Goal: Information Seeking & Learning: Learn about a topic

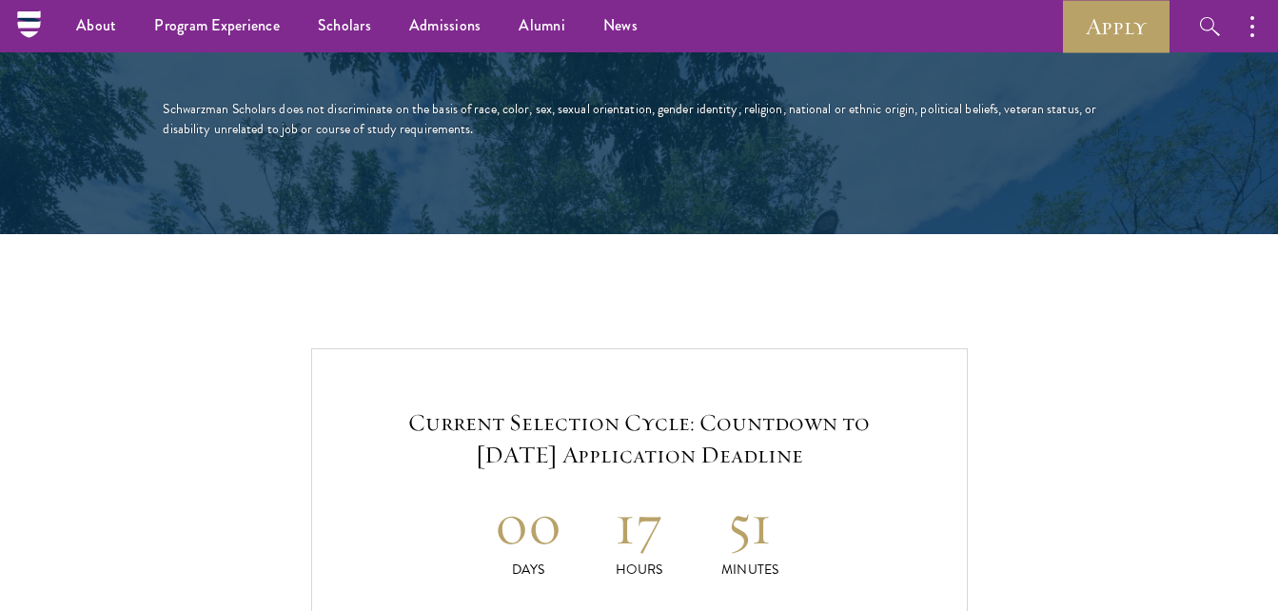
scroll to position [3689, 0]
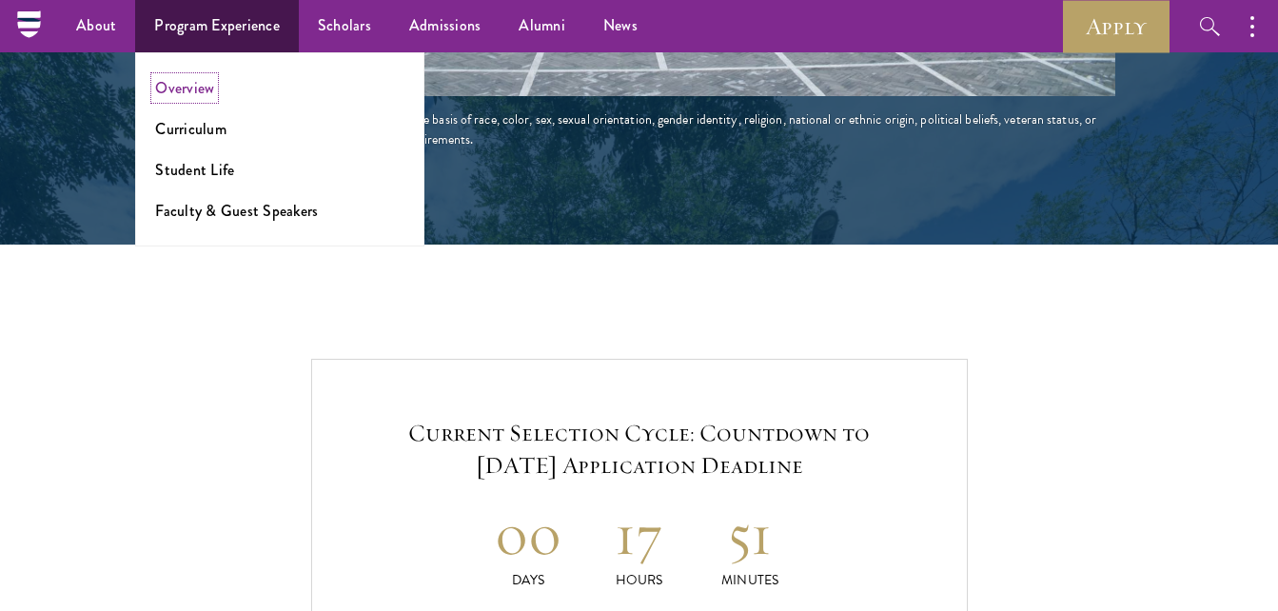
click at [195, 84] on link "Overview" at bounding box center [184, 88] width 59 height 22
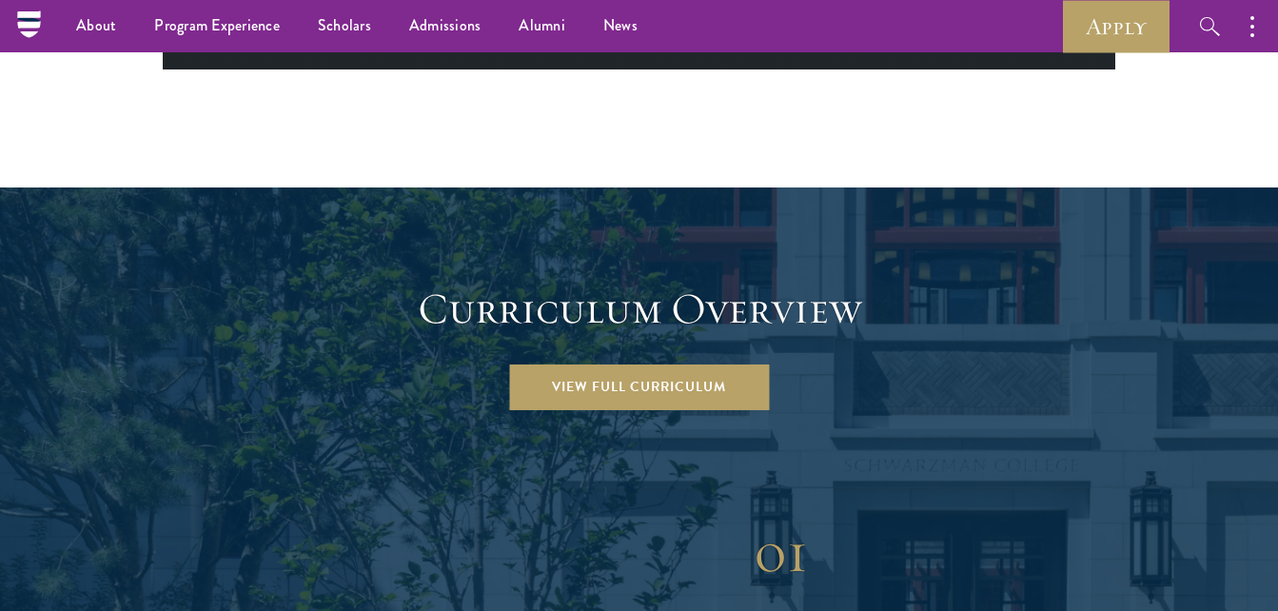
scroll to position [2351, 0]
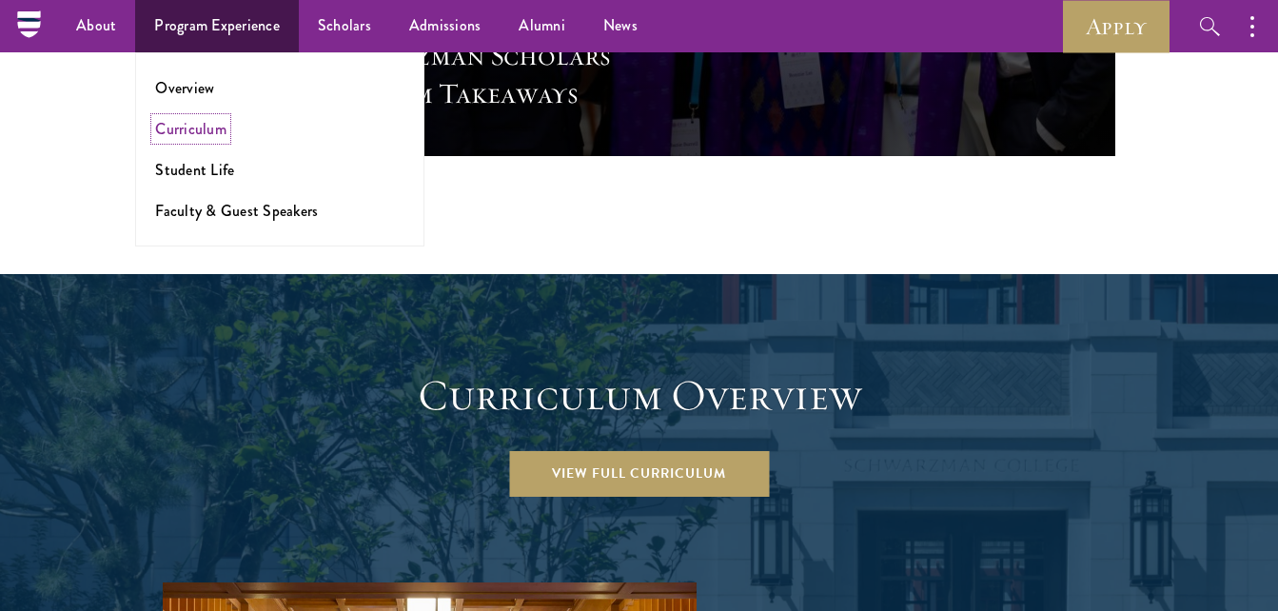
click at [187, 128] on link "Curriculum" at bounding box center [190, 129] width 71 height 22
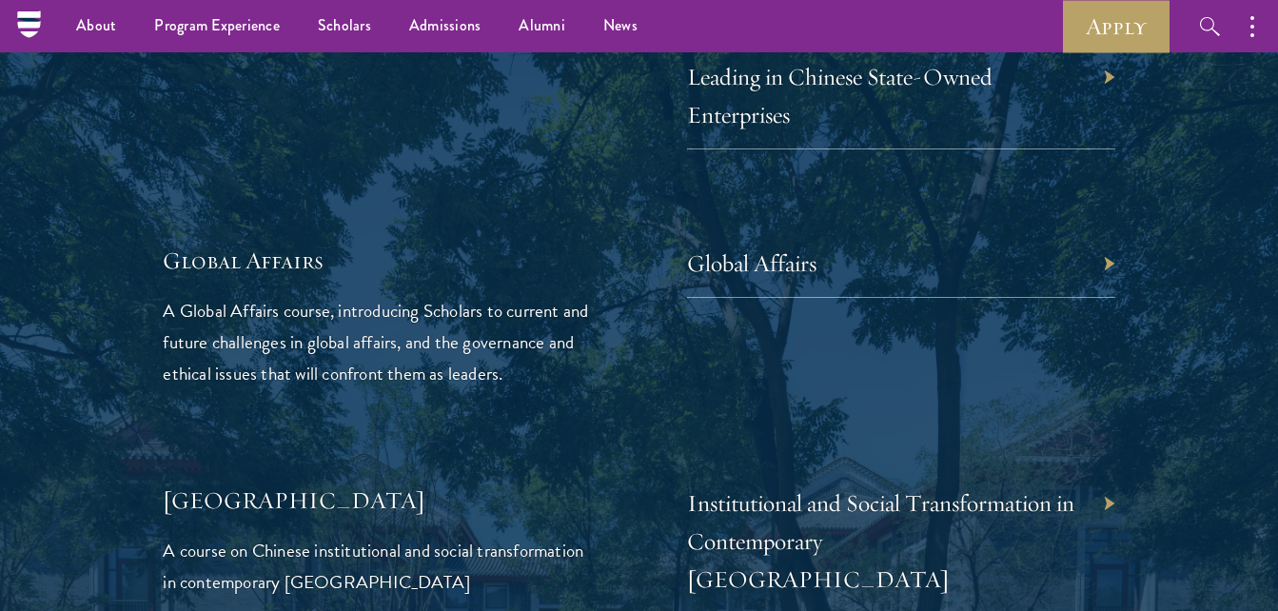
scroll to position [4449, 0]
click at [346, 26] on link "Scholars" at bounding box center [344, 26] width 91 height 52
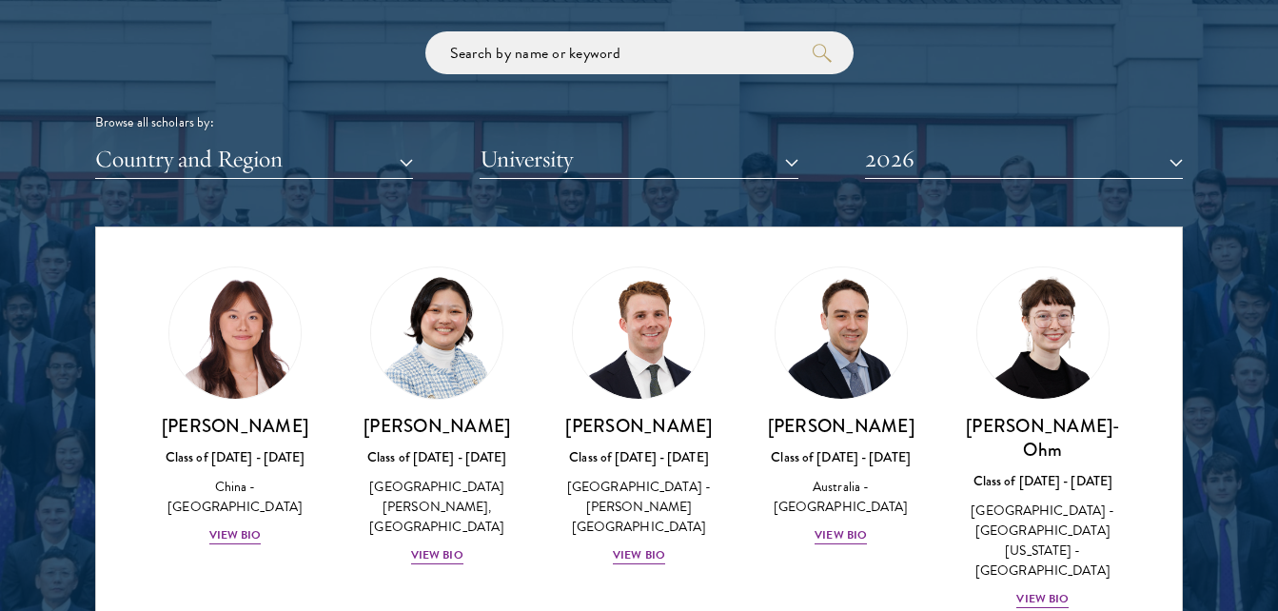
scroll to position [1788, 0]
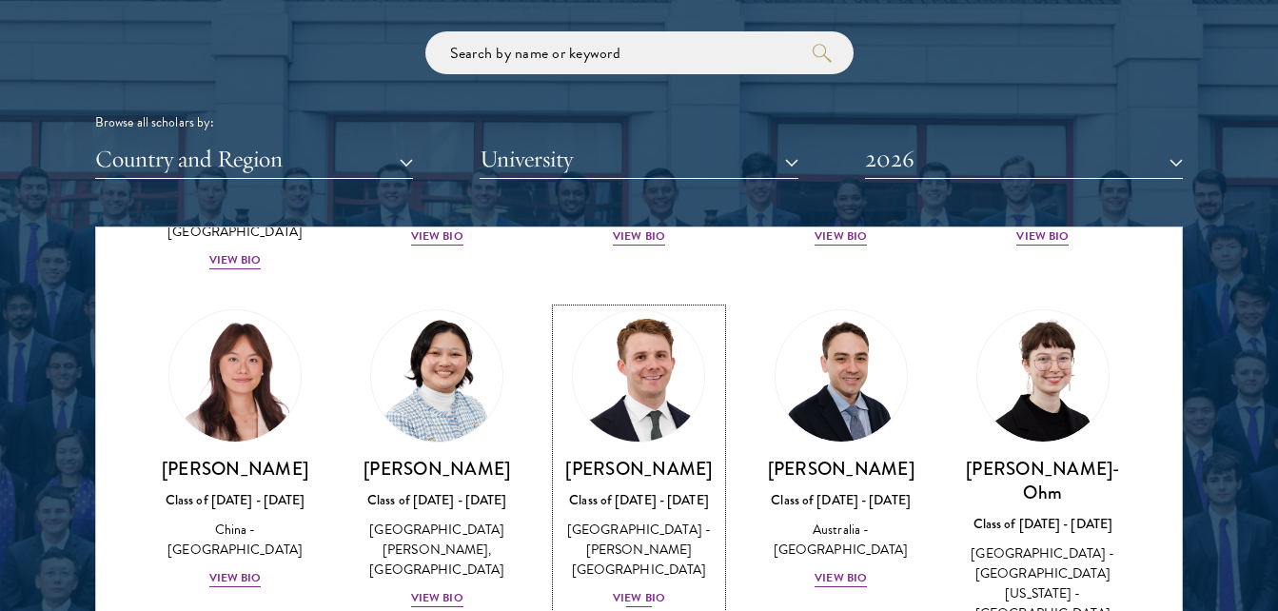
click at [645, 589] on div "View Bio" at bounding box center [639, 598] width 52 height 18
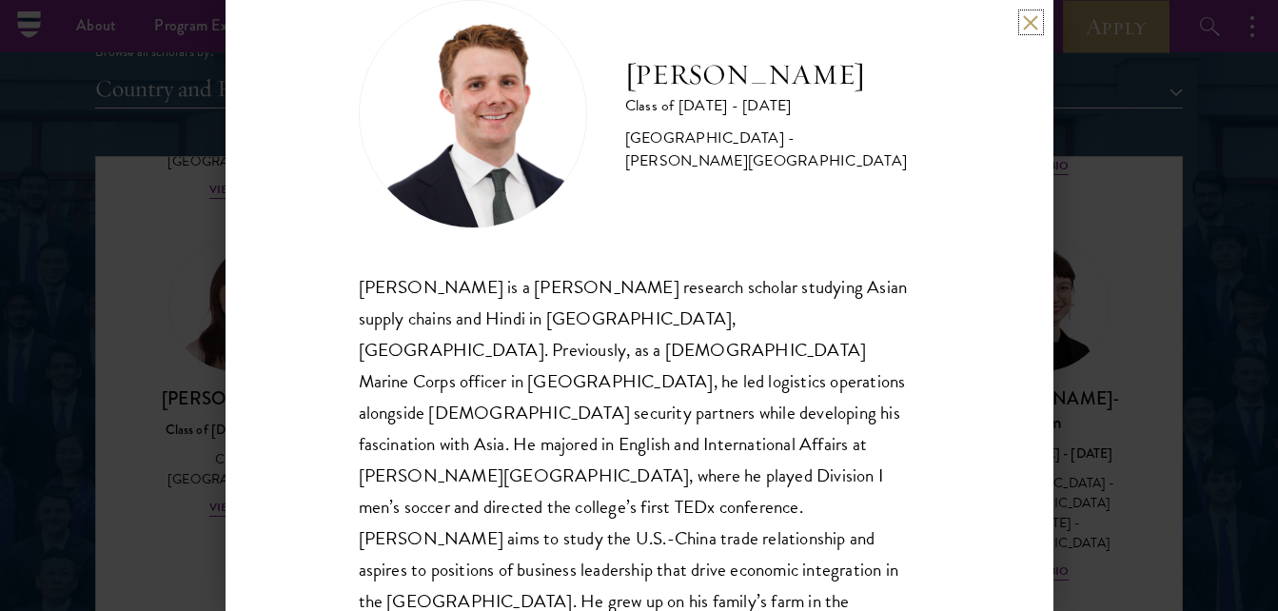
scroll to position [2325, 0]
click at [1023, 26] on button at bounding box center [1031, 22] width 16 height 16
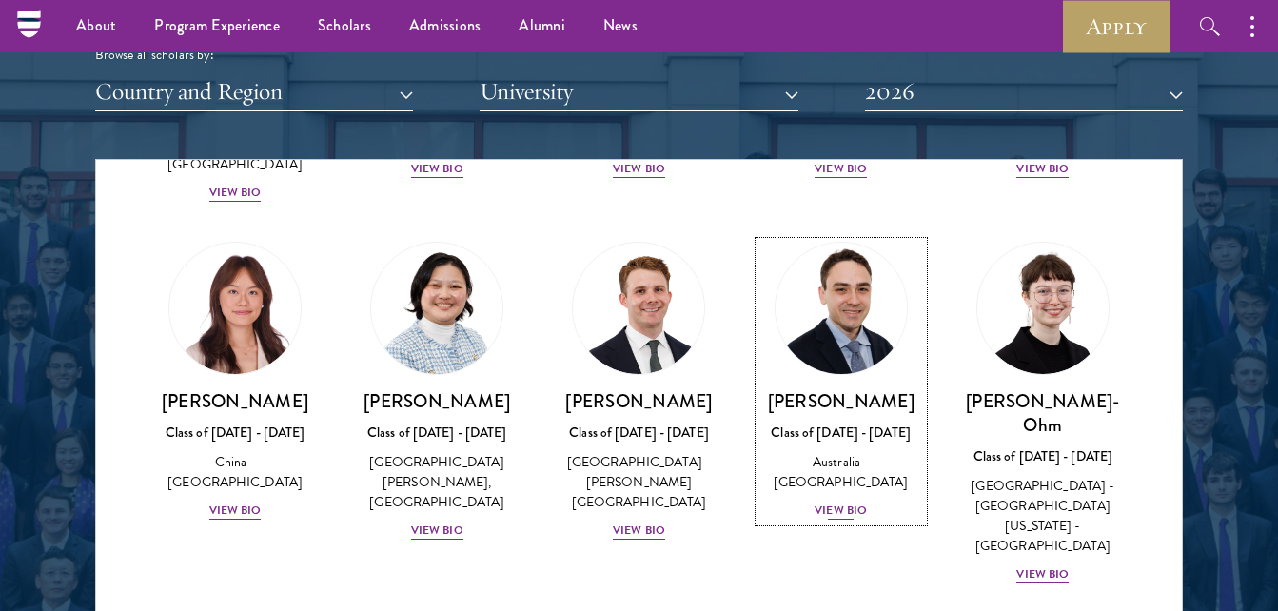
click at [828, 296] on img at bounding box center [841, 308] width 145 height 145
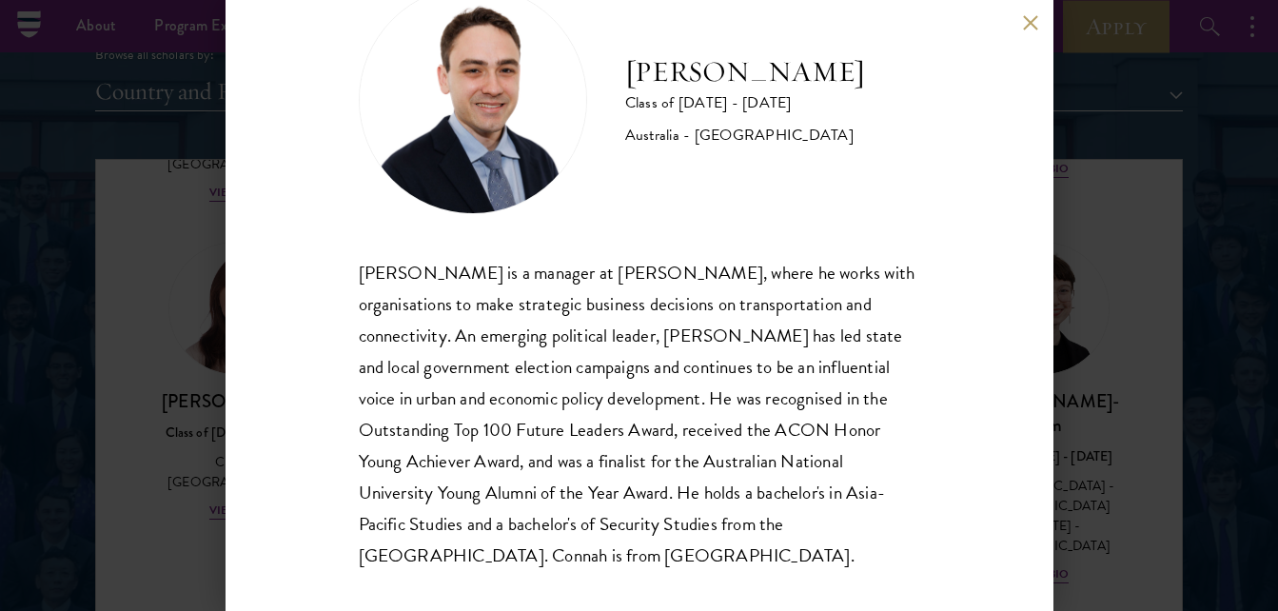
scroll to position [72, 0]
click at [1032, 30] on div "David Connah Class of 2025 - 2026 Australia - Australian National University Da…" at bounding box center [640, 305] width 828 height 611
click at [1021, 29] on div "David Connah Class of 2025 - 2026 Australia - Australian National University Da…" at bounding box center [640, 305] width 828 height 611
click at [1028, 26] on button at bounding box center [1031, 22] width 16 height 16
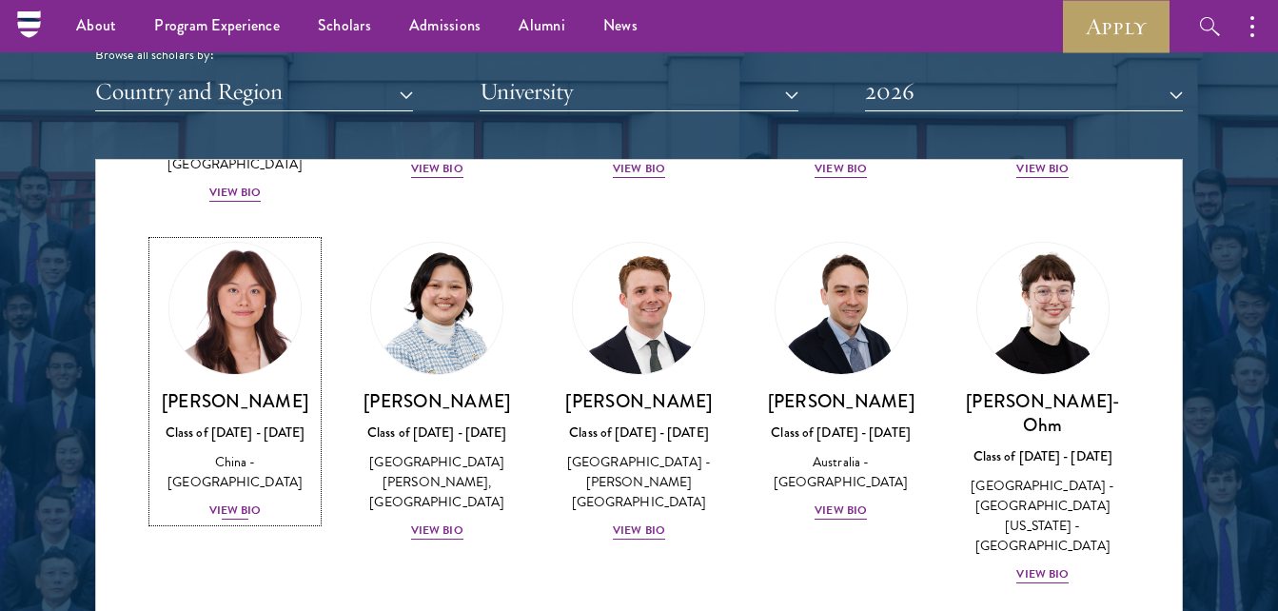
click at [222, 266] on img at bounding box center [235, 308] width 145 height 145
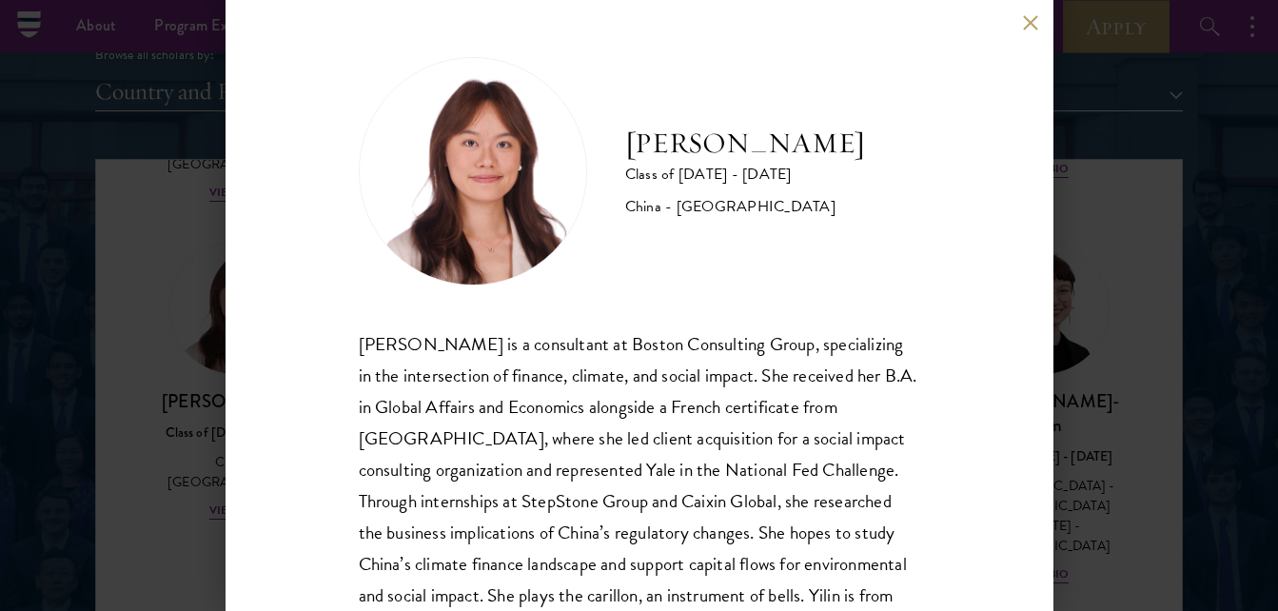
click at [1032, 19] on button at bounding box center [1031, 22] width 16 height 16
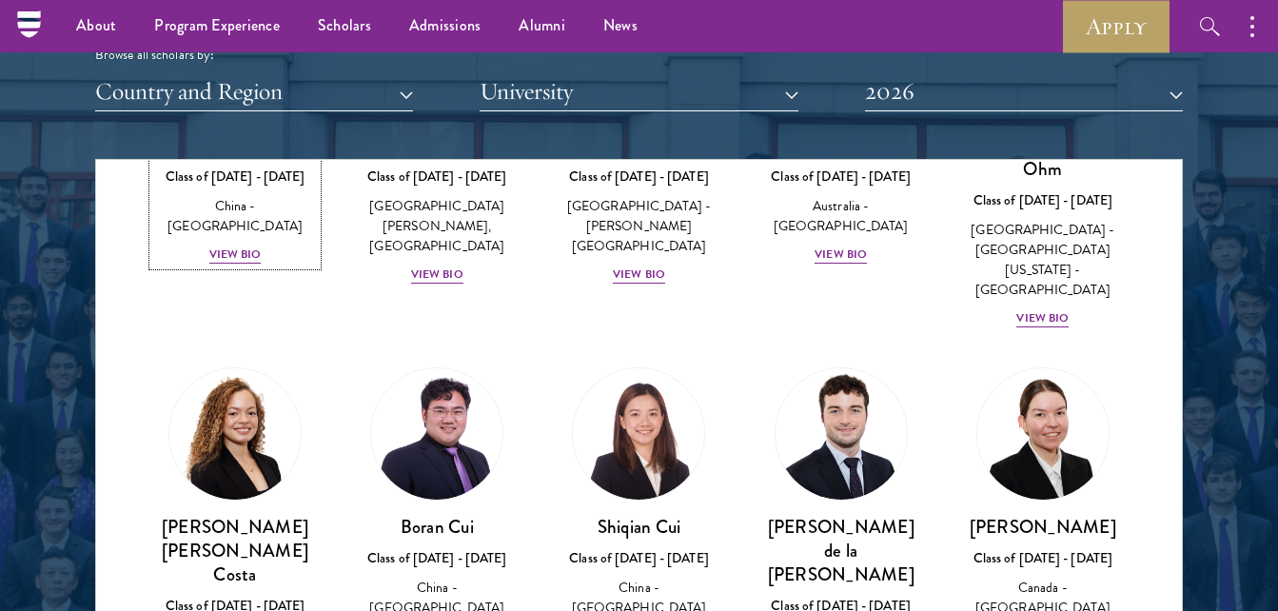
scroll to position [2041, 0]
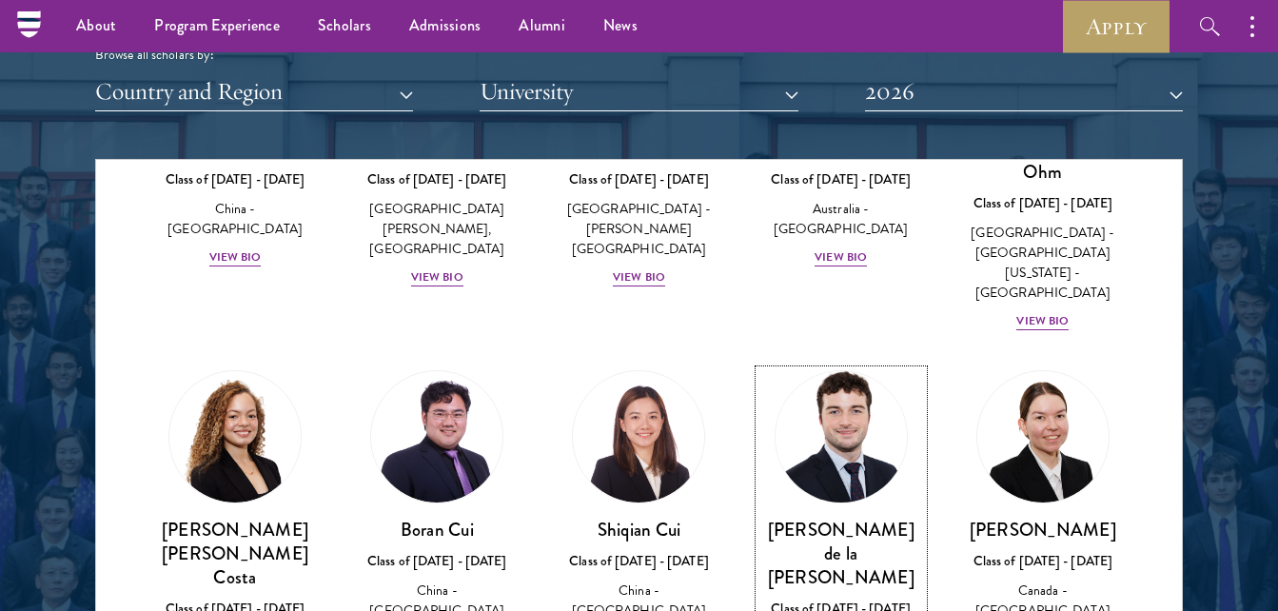
click at [811, 369] on img at bounding box center [841, 436] width 145 height 145
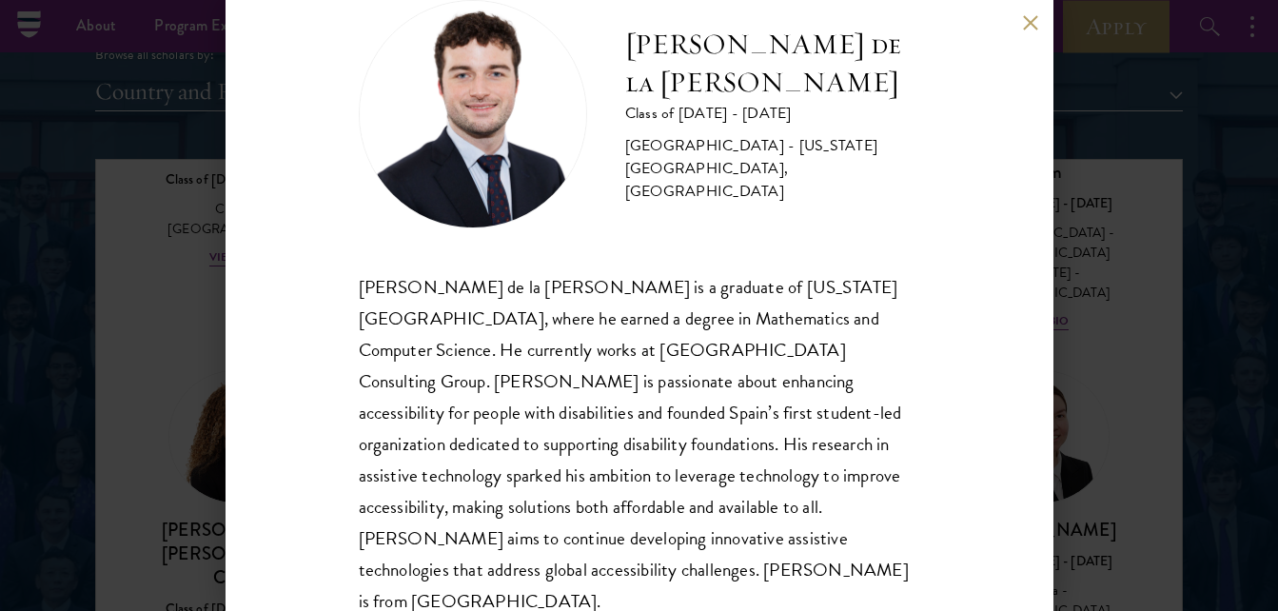
scroll to position [57, 0]
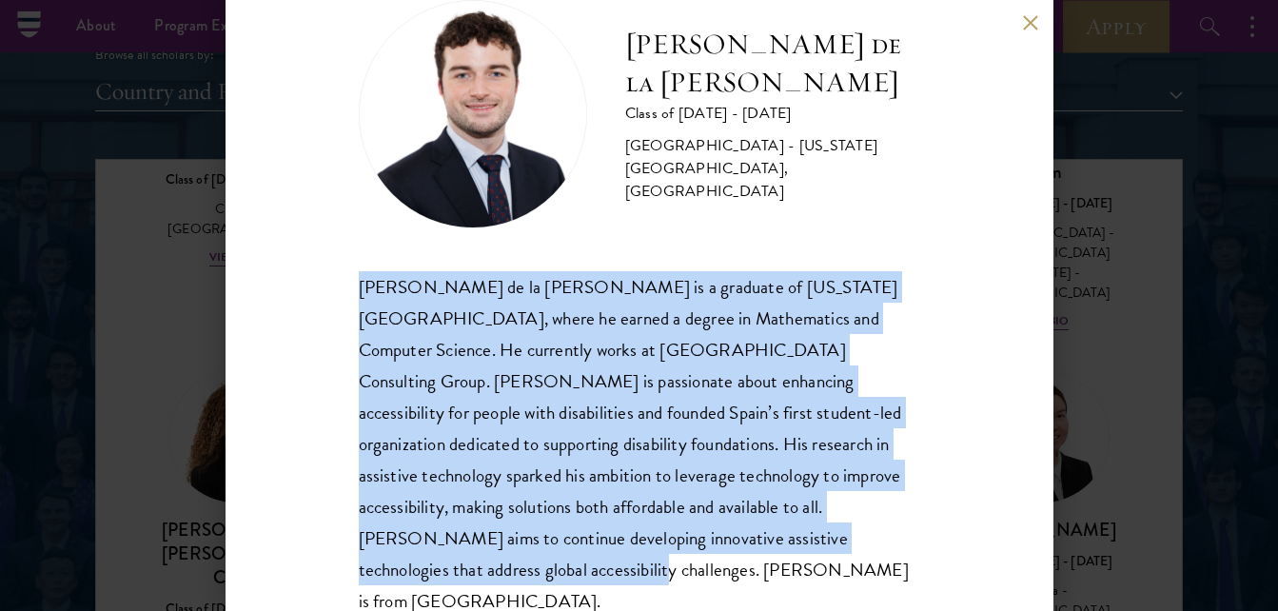
drag, startPoint x: 356, startPoint y: 294, endPoint x: 753, endPoint y: 540, distance: 466.6
click at [753, 540] on div "Gonzalo de la Cruz Class of 2025 - 2026 Spain - New York University, Abu Dhabi …" at bounding box center [640, 305] width 828 height 611
copy span "Gonzalo de la Cruz is a graduate of New York University Abu Dhabi, where he ear…"
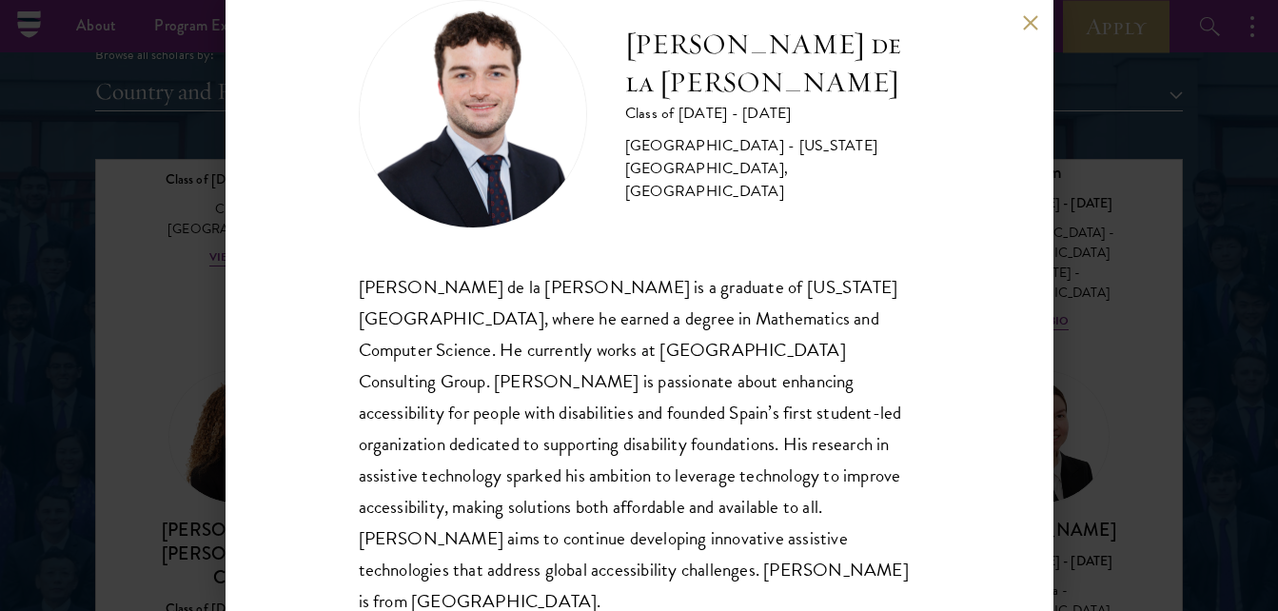
click at [153, 191] on div "Gonzalo de la Cruz Class of 2025 - 2026 Spain - New York University, Abu Dhabi …" at bounding box center [639, 305] width 1278 height 611
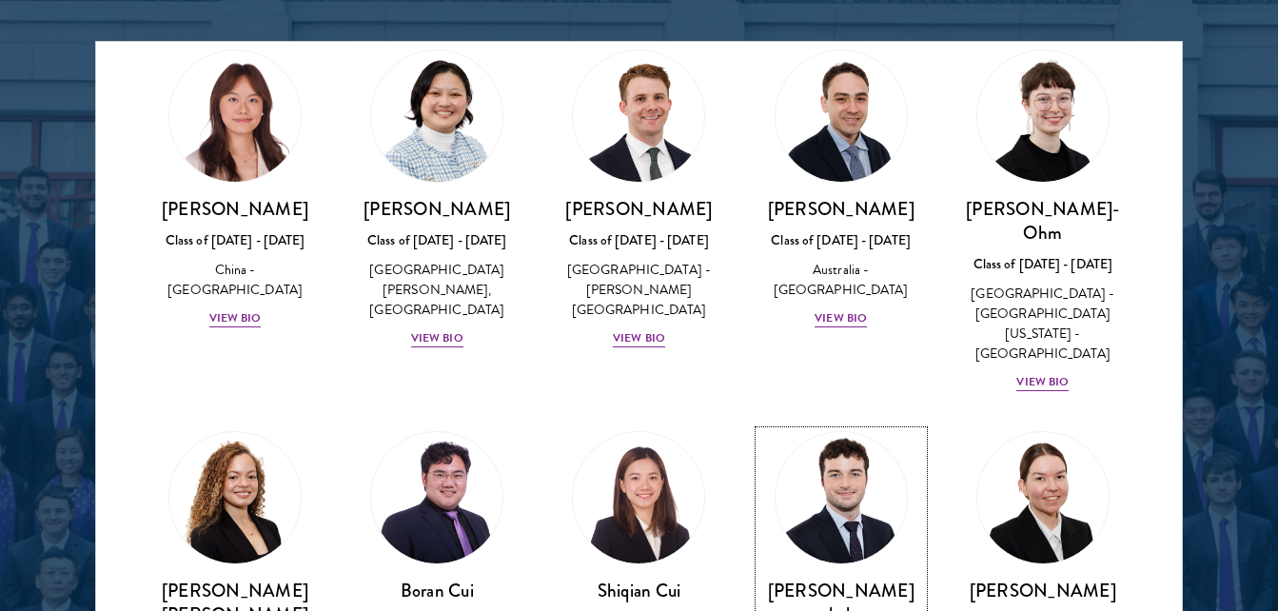
scroll to position [2234, 0]
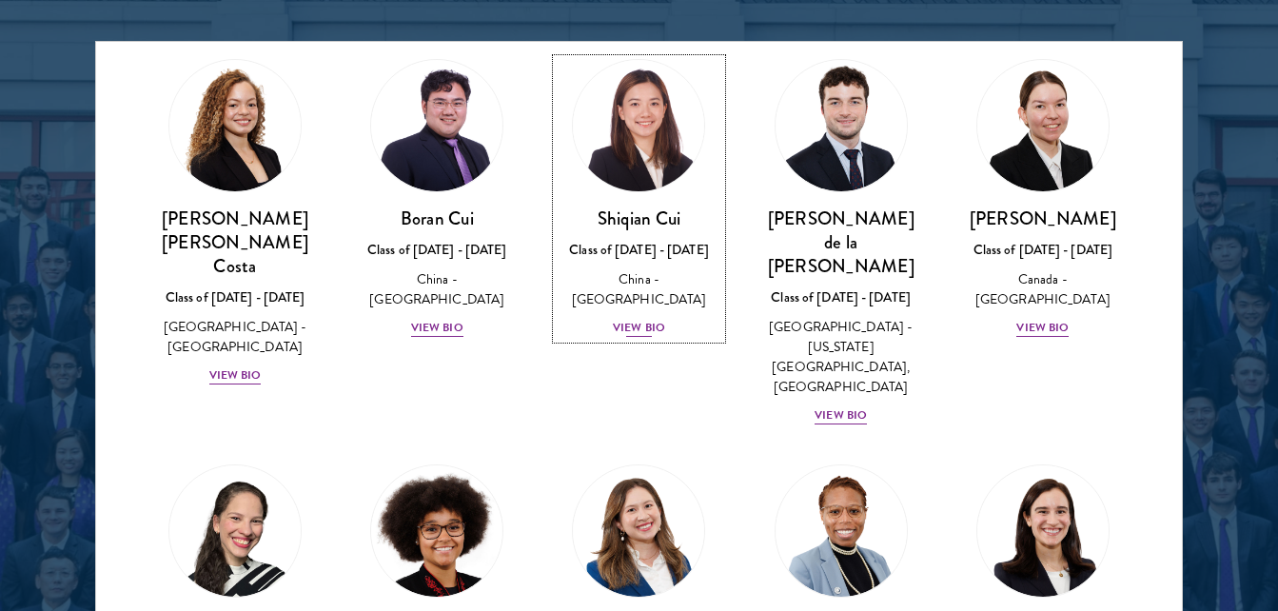
click at [651, 240] on div "Class of [DATE] - [DATE]" at bounding box center [639, 250] width 164 height 20
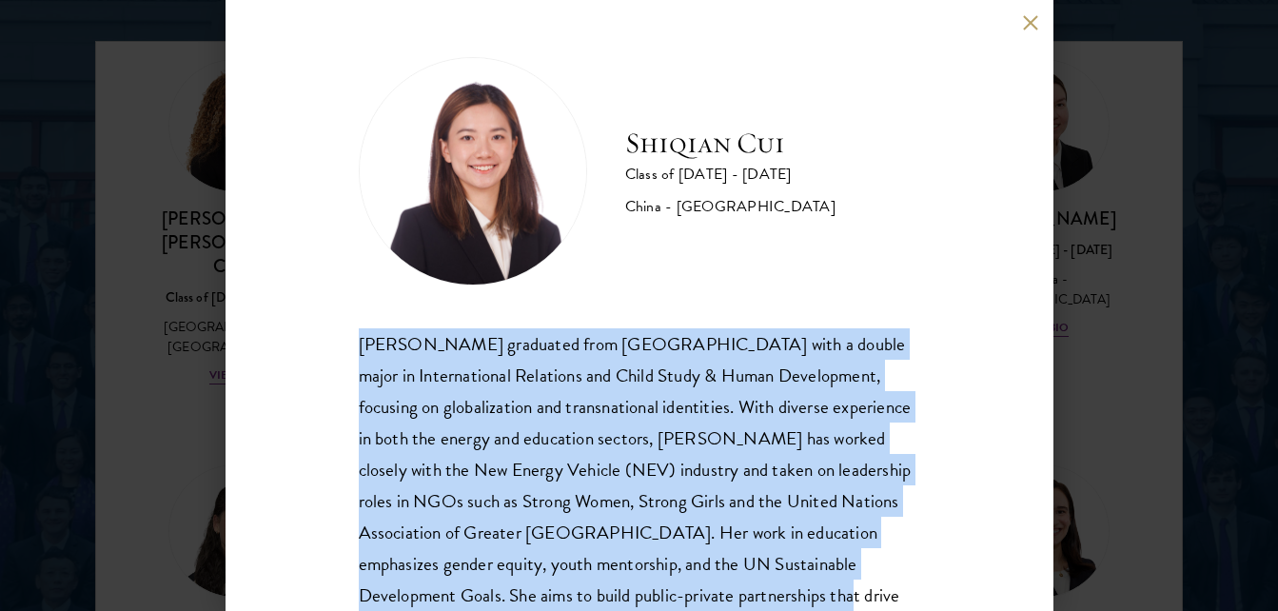
scroll to position [121, 0]
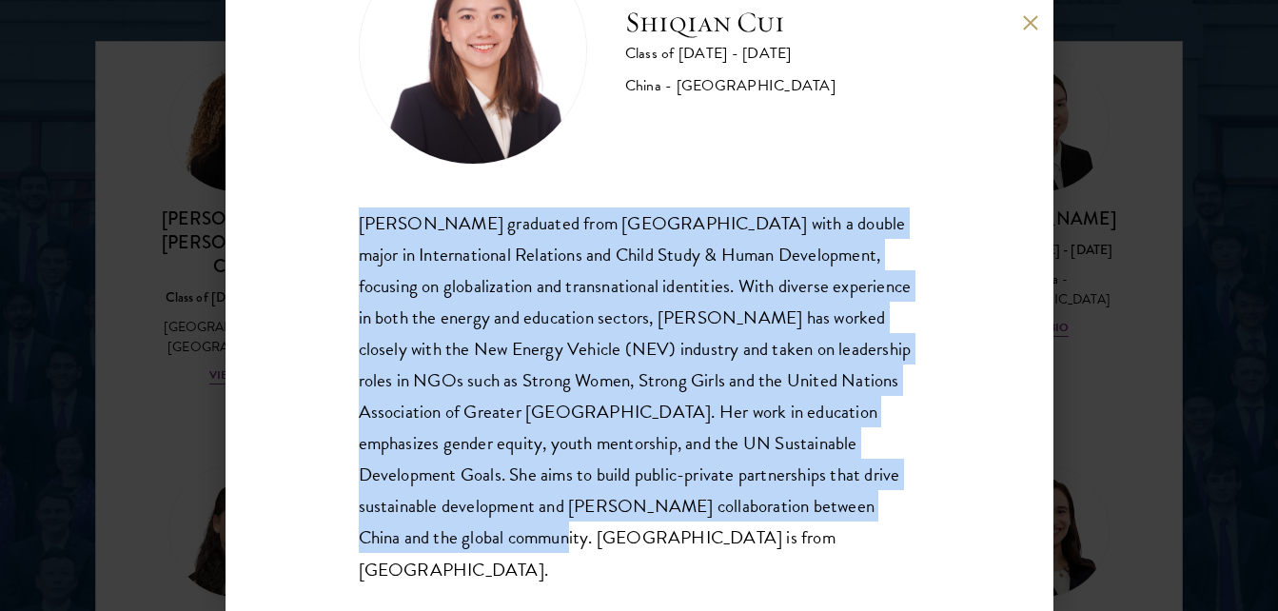
drag, startPoint x: 353, startPoint y: 353, endPoint x: 843, endPoint y: 536, distance: 523.0
click at [843, 536] on div "Shiqian Cui Class of 2025 - 2026 China - Tufts University Shiqian Cui graduated…" at bounding box center [640, 305] width 828 height 611
copy div "Shiqian Cui graduated from Tufts University with a double major in Internationa…"
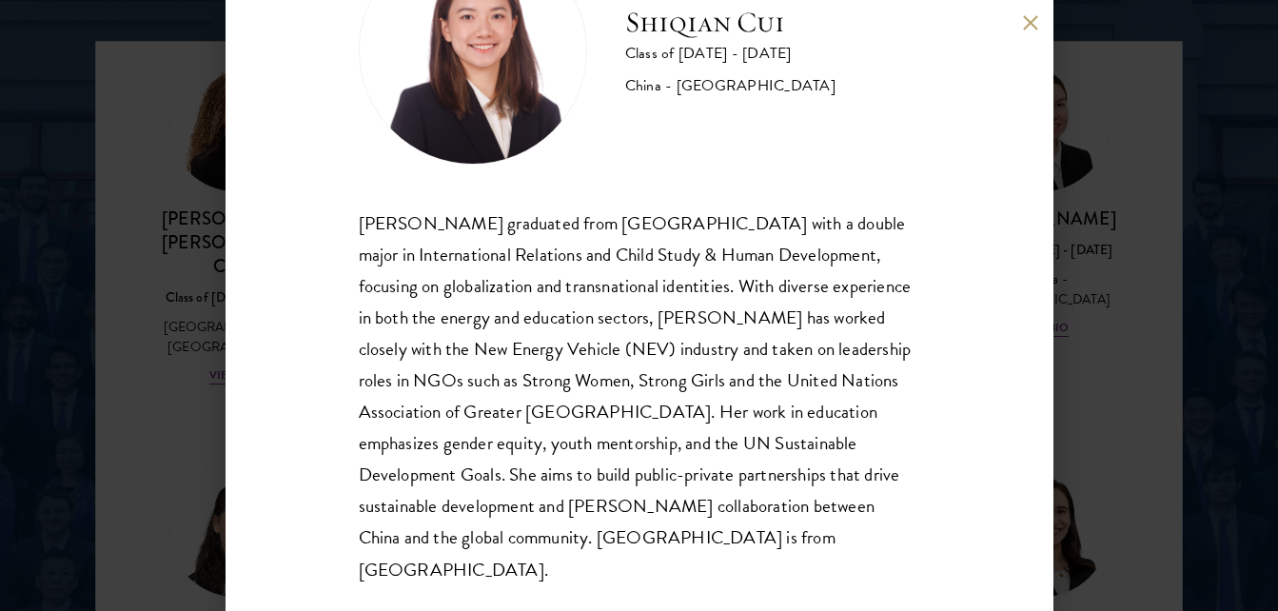
click at [196, 204] on div "Shiqian Cui Class of 2025 - 2026 China - Tufts University Shiqian Cui graduated…" at bounding box center [639, 305] width 1278 height 611
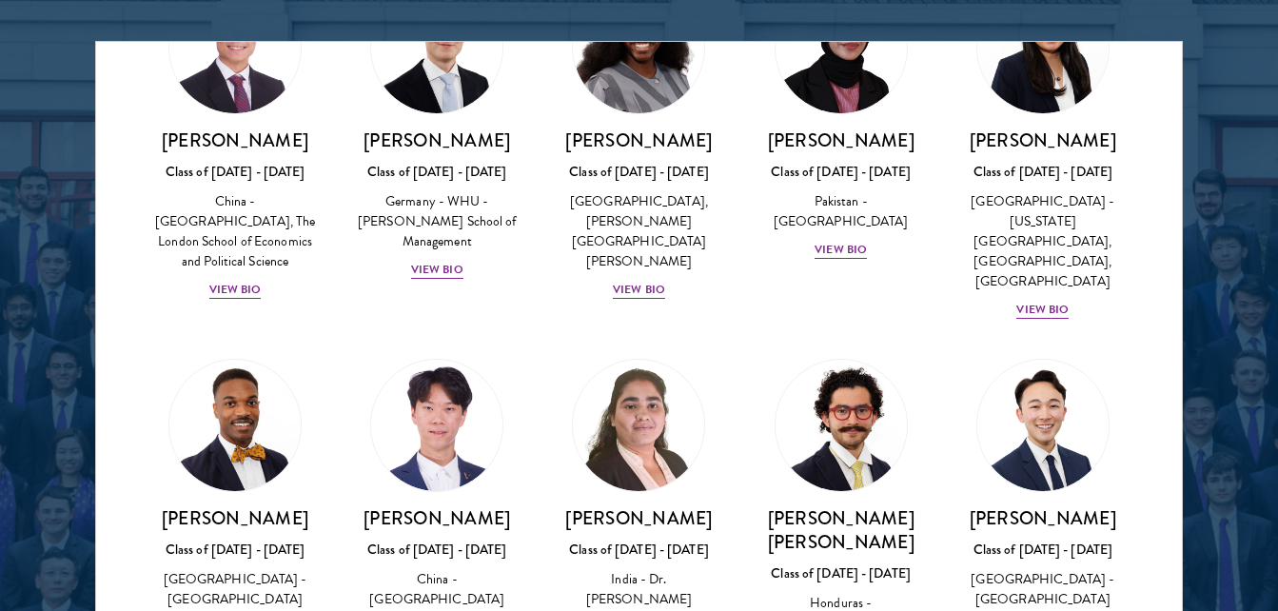
scroll to position [3876, 0]
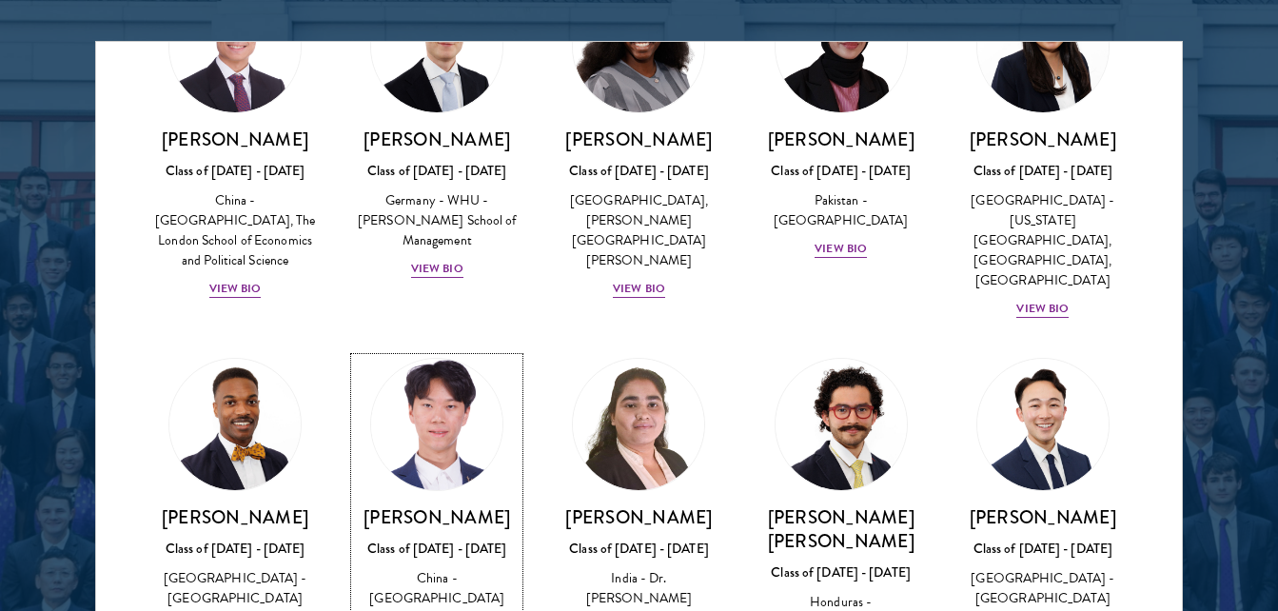
click at [448, 352] on img at bounding box center [436, 424] width 145 height 145
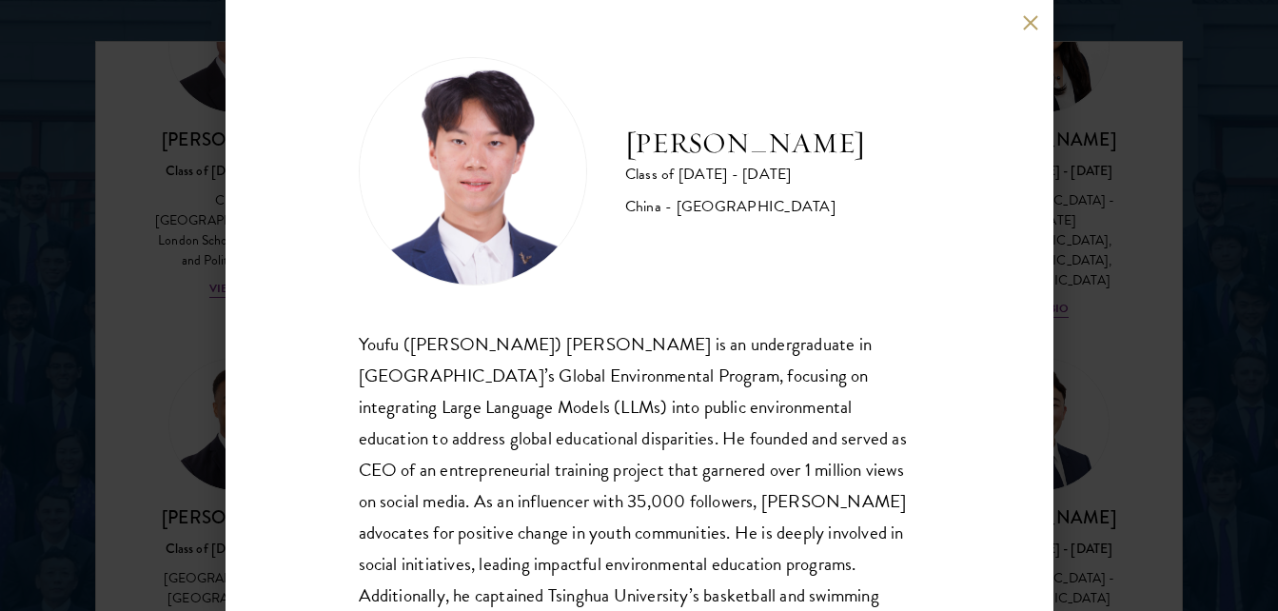
scroll to position [89, 0]
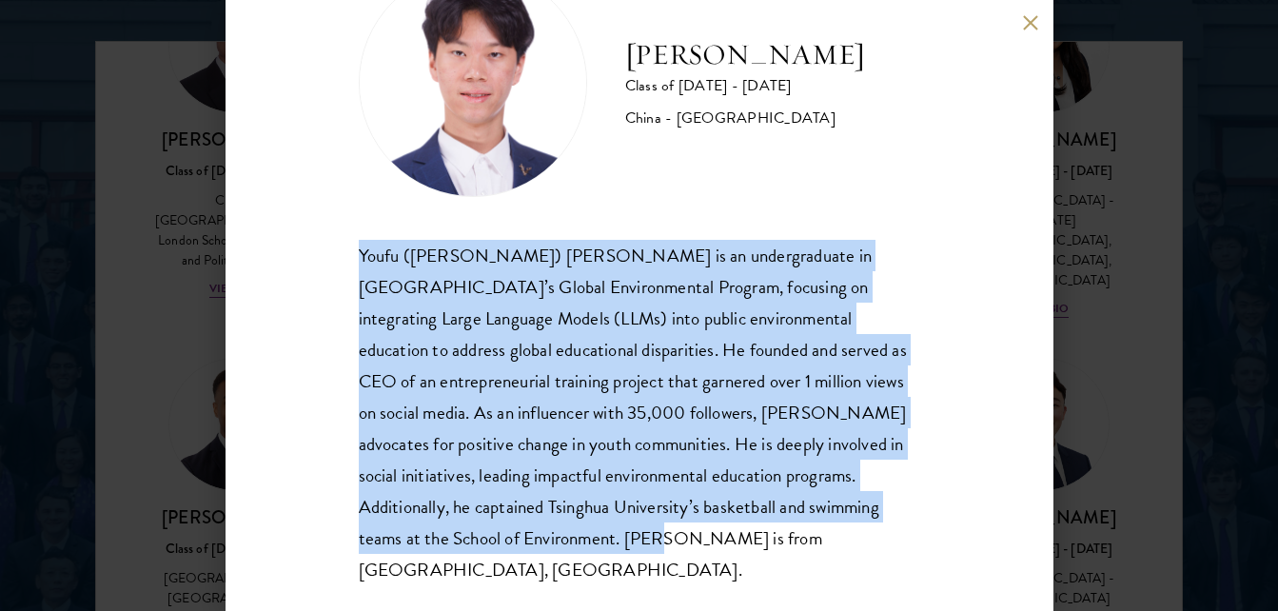
drag, startPoint x: 356, startPoint y: 256, endPoint x: 657, endPoint y: 562, distance: 429.3
click at [657, 562] on div "Frank Kao Class of 2025 - 2026 China - Tsinghua University Youfu (Frank) Kao is…" at bounding box center [640, 305] width 828 height 611
copy div "Youfu (Frank) Kao is an undergraduate in Tsinghua University’s Global Environme…"
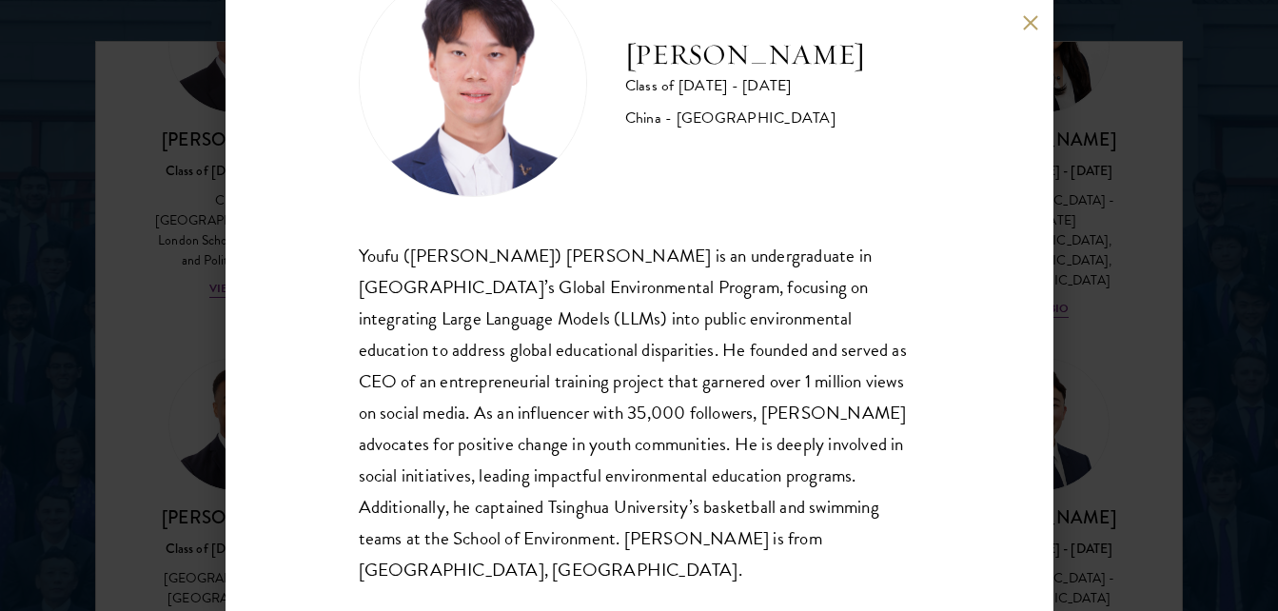
click at [199, 201] on div "Frank Kao Class of 2025 - 2026 China - Tsinghua University Youfu (Frank) Kao is…" at bounding box center [639, 305] width 1278 height 611
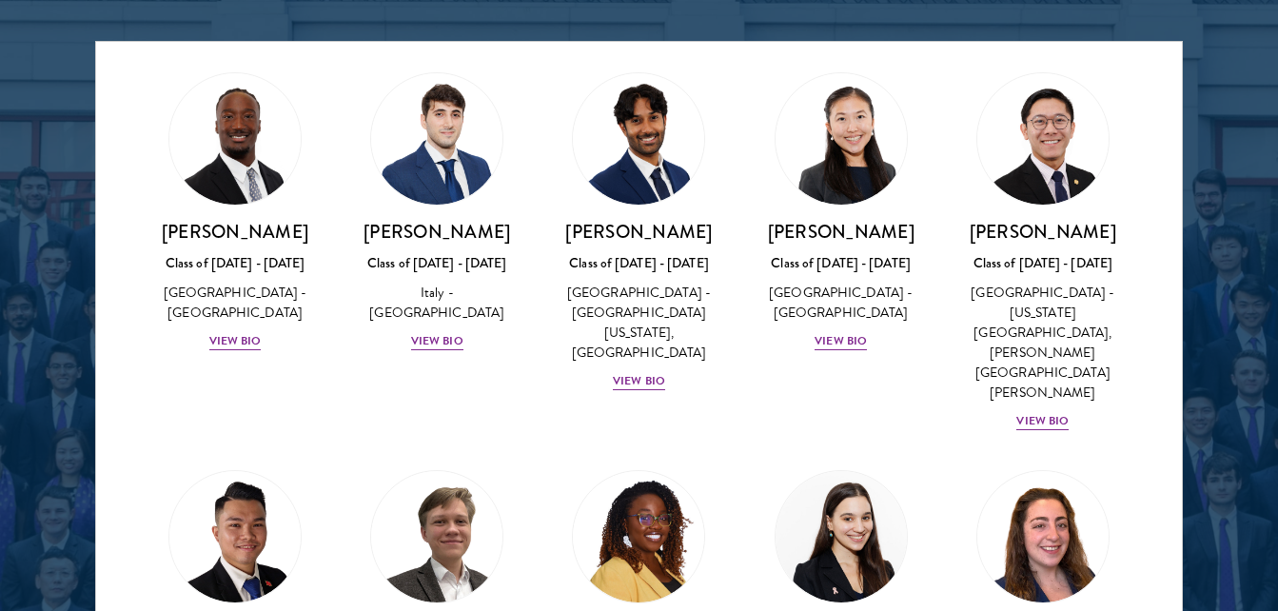
scroll to position [7003, 0]
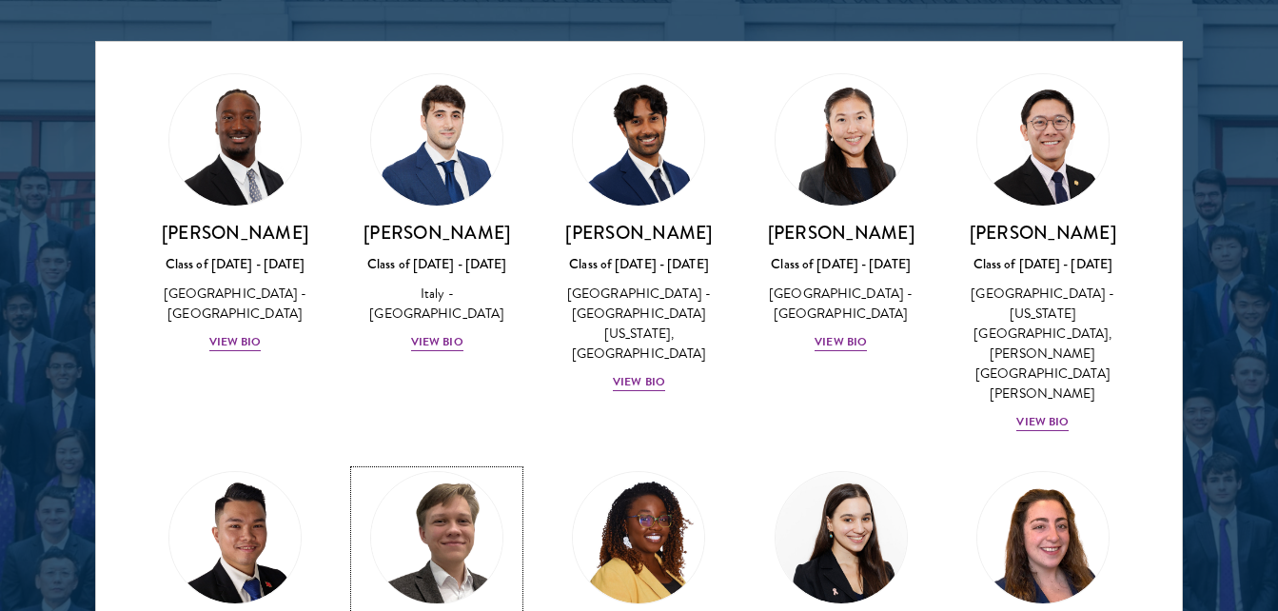
click at [467, 465] on img at bounding box center [436, 537] width 145 height 145
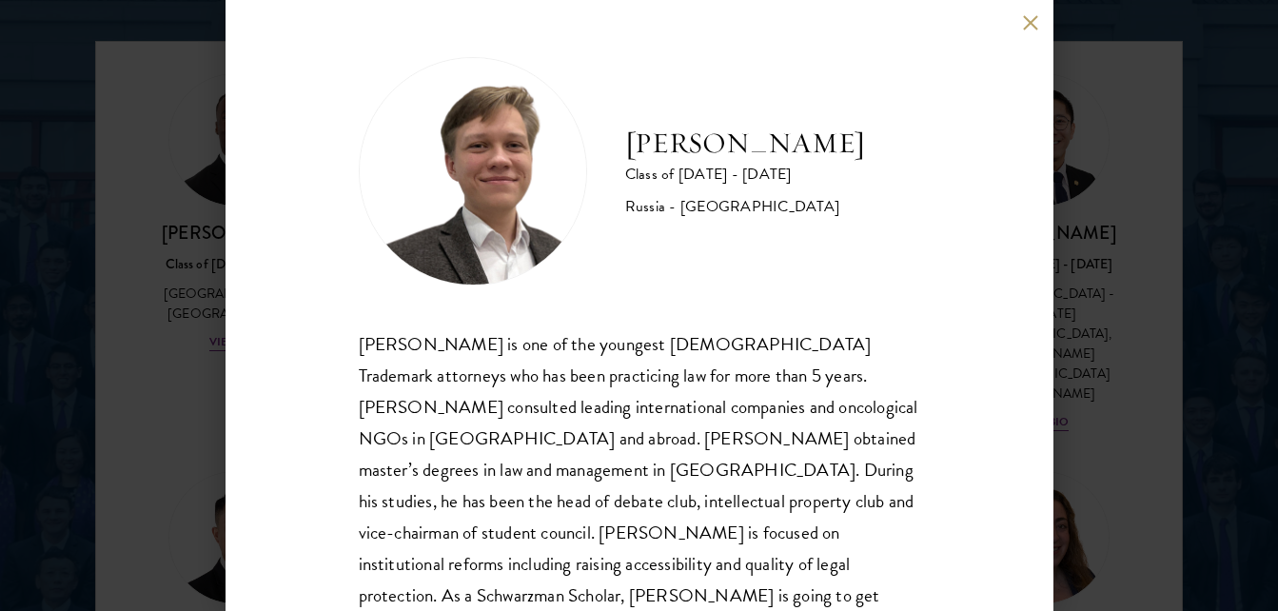
scroll to position [89, 0]
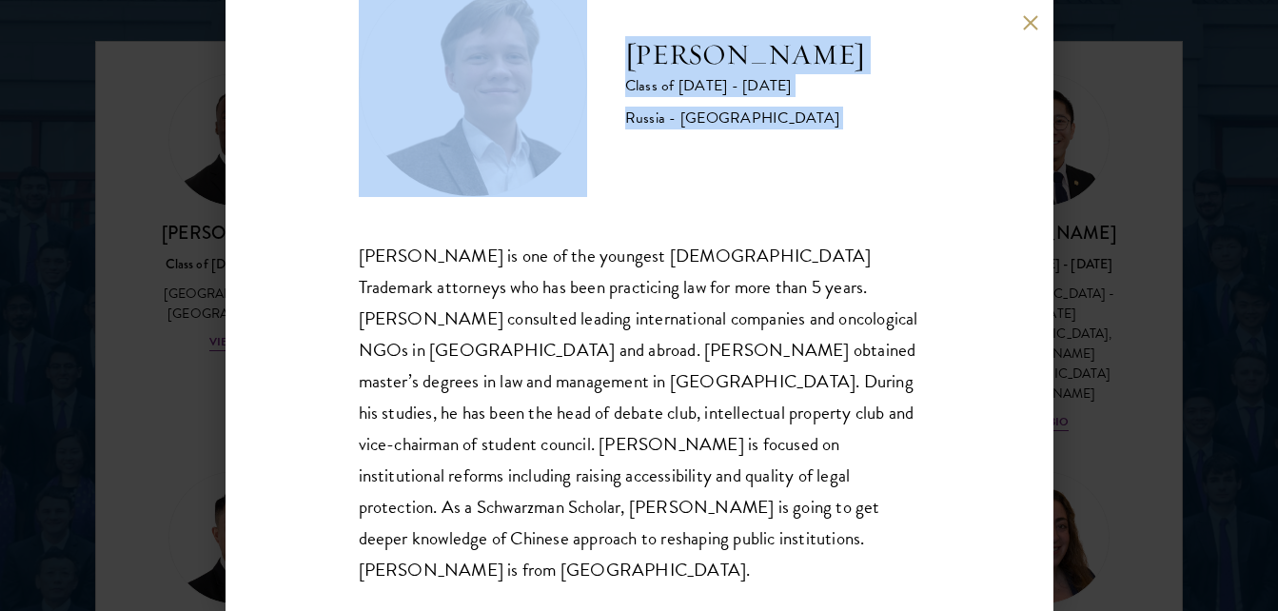
drag, startPoint x: 350, startPoint y: 246, endPoint x: 616, endPoint y: 646, distance: 479.8
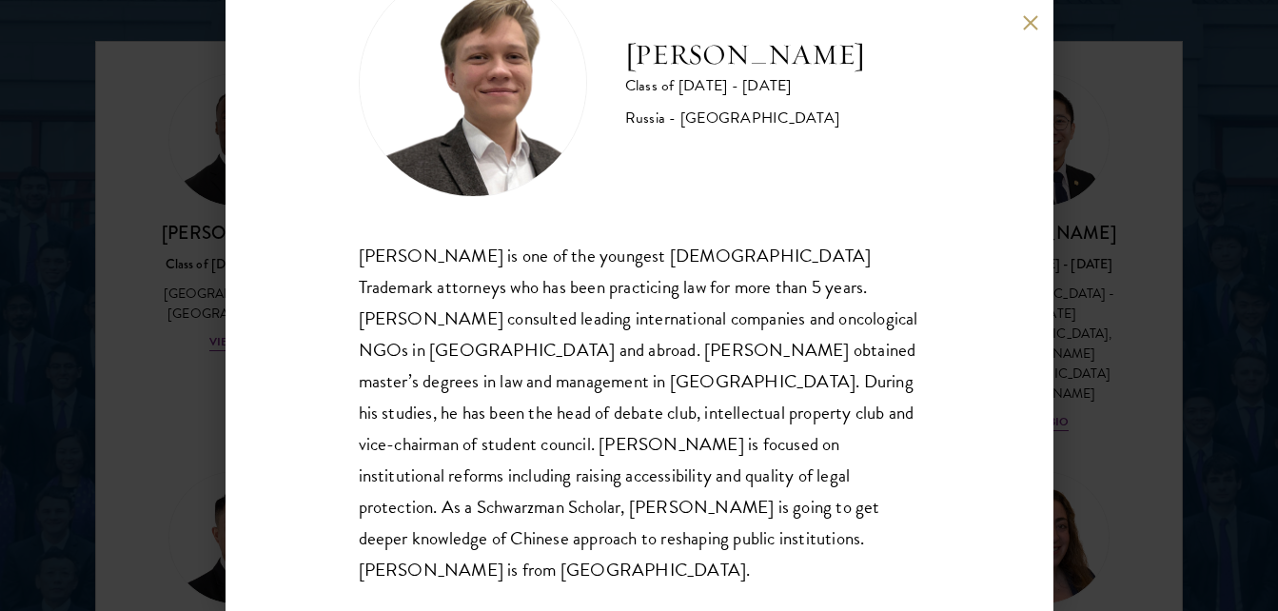
click at [444, 546] on div "Ivan Nikiforov is one of the youngest Russian Trademark attorneys who has been …" at bounding box center [639, 413] width 561 height 346
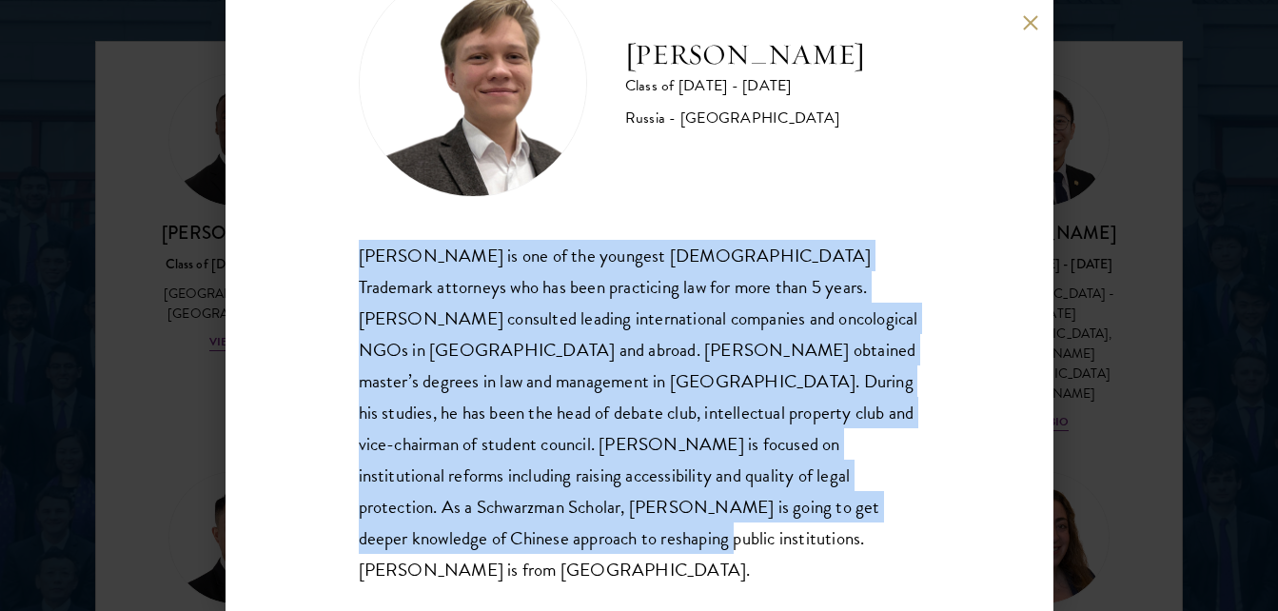
drag, startPoint x: 432, startPoint y: 530, endPoint x: 330, endPoint y: 261, distance: 287.9
click at [330, 261] on div "Ivan Nikiforov Class of 2025 - 2026 Russia - Saint Petersburg State University …" at bounding box center [640, 305] width 828 height 611
copy div "Ivan Nikiforov is one of the youngest Russian Trademark attorneys who has been …"
click at [229, 200] on div "Ivan Nikiforov Class of 2025 - 2026 Russia - Saint Petersburg State University …" at bounding box center [640, 305] width 828 height 611
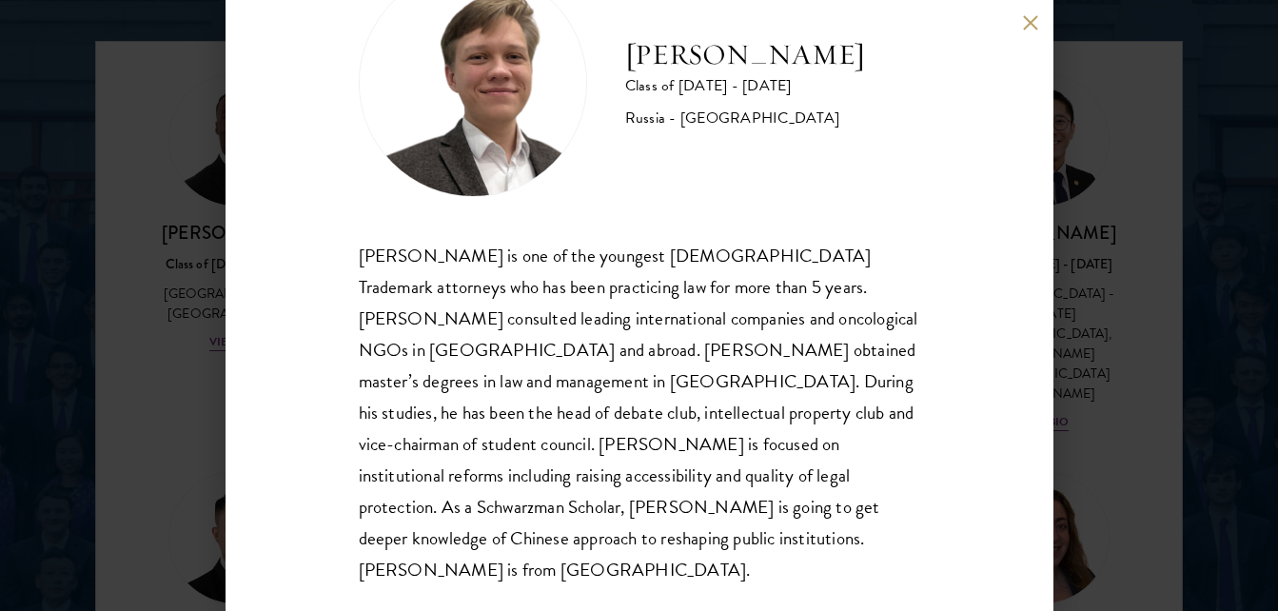
click at [177, 256] on div "Ivan Nikiforov Class of 2025 - 2026 Russia - Saint Petersburg State University …" at bounding box center [639, 305] width 1278 height 611
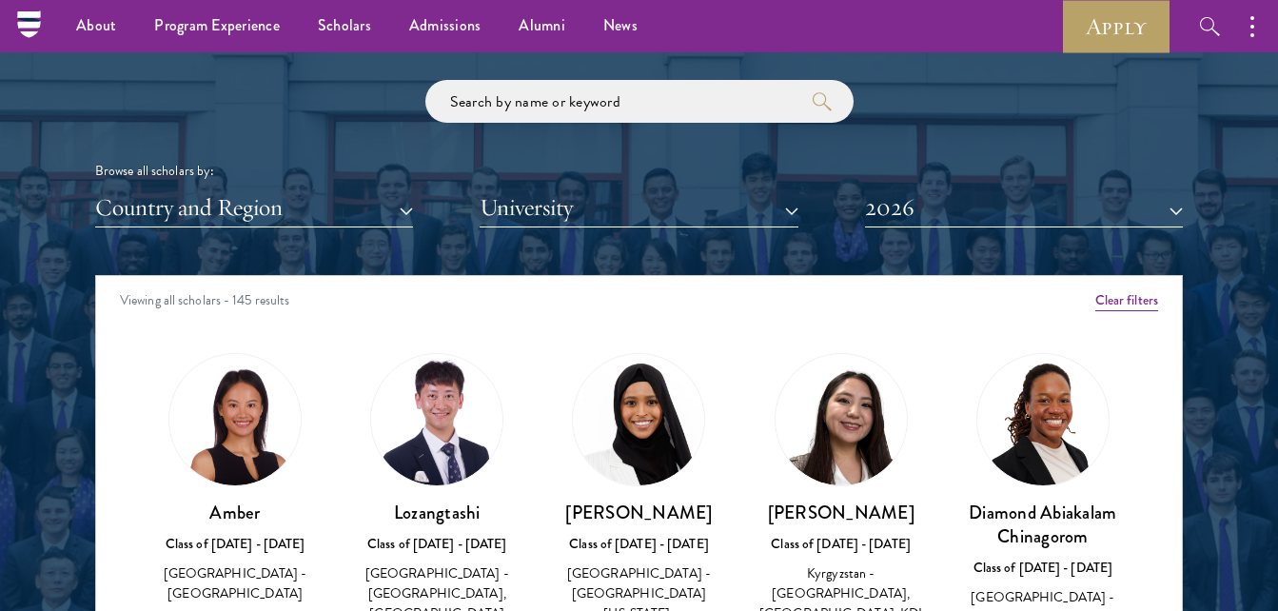
scroll to position [2208, 0]
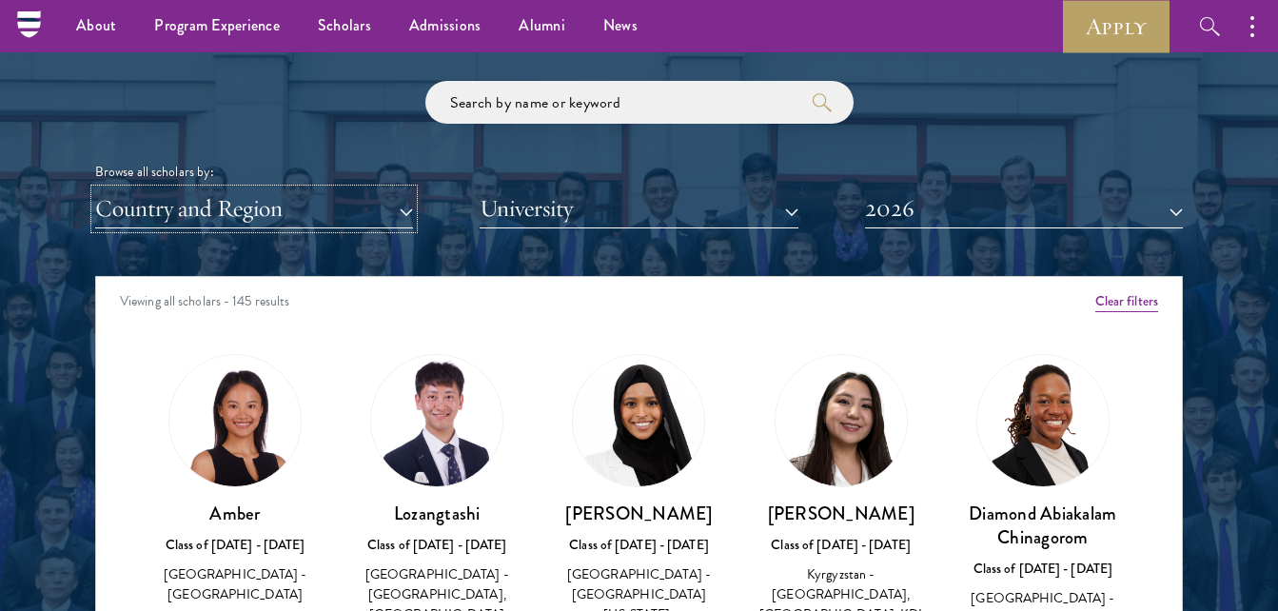
click at [397, 205] on button "Country and Region" at bounding box center [254, 208] width 318 height 39
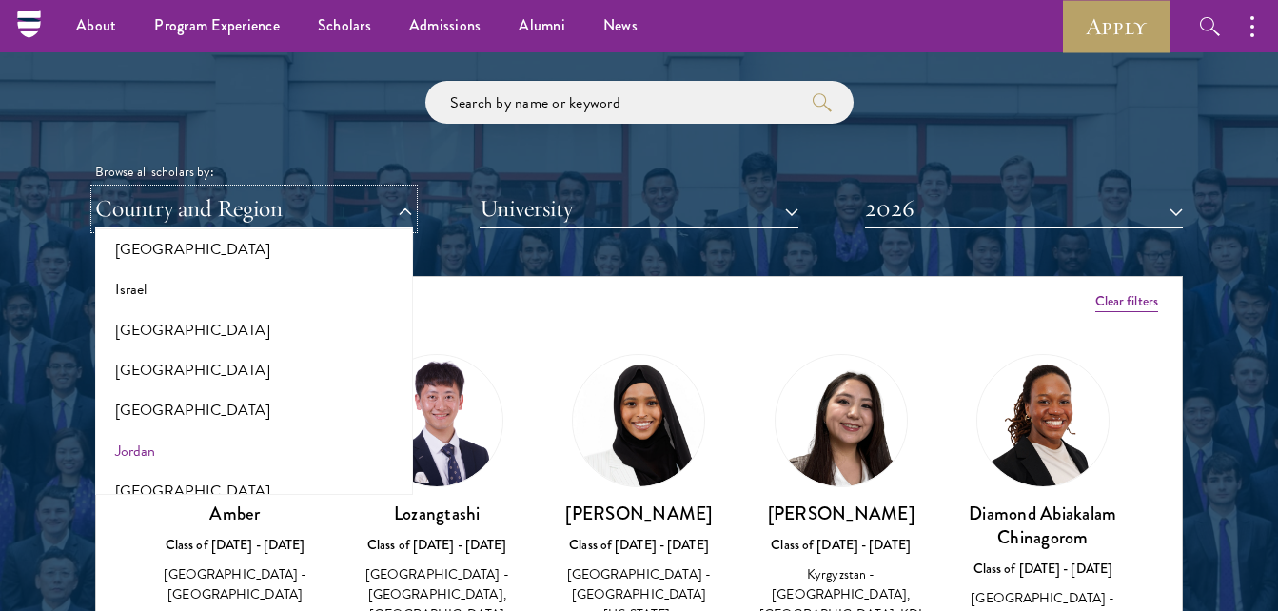
scroll to position [1630, 0]
click at [193, 333] on button "[GEOGRAPHIC_DATA]" at bounding box center [254, 328] width 306 height 40
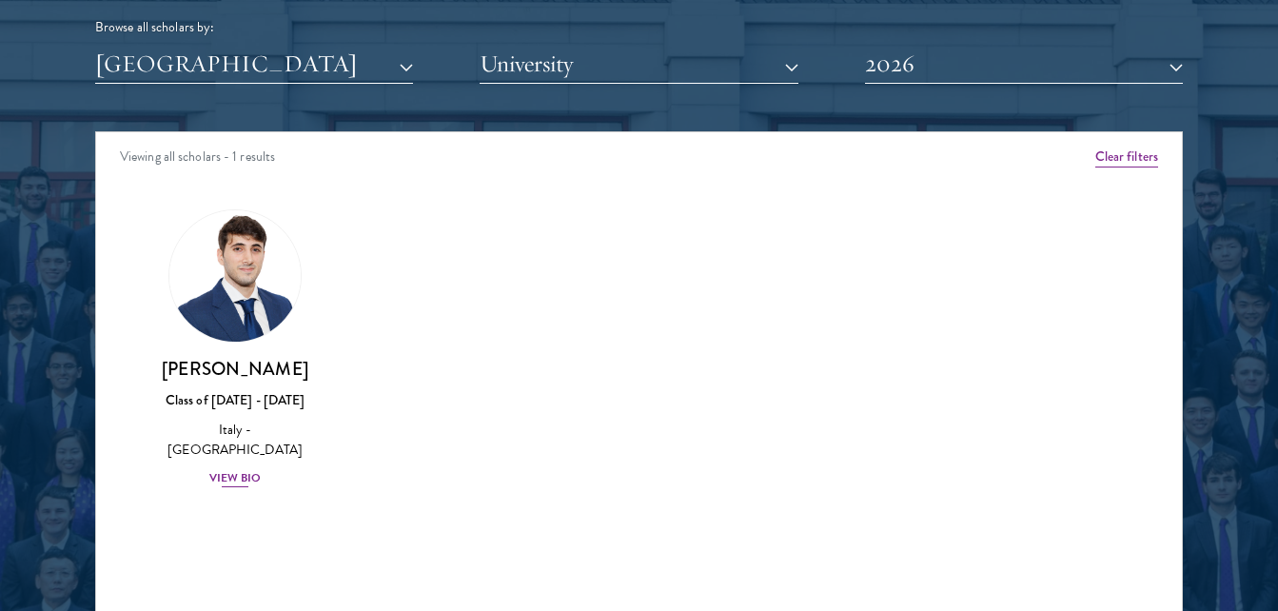
scroll to position [2353, 0]
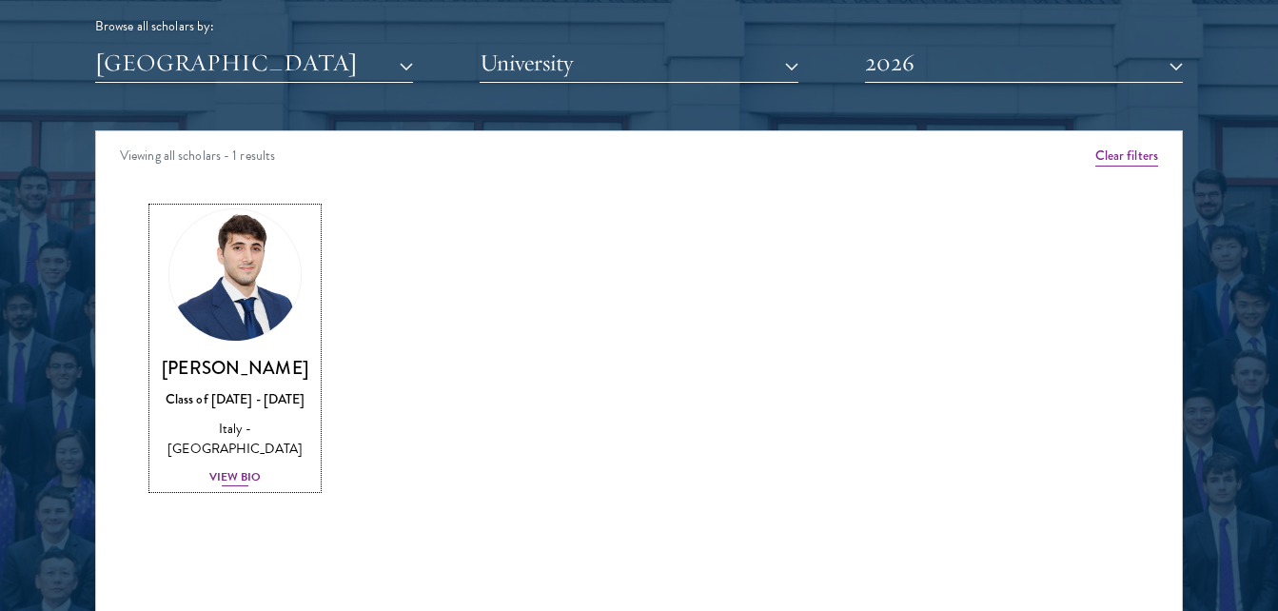
click at [252, 397] on div "Class of [DATE] - [DATE]" at bounding box center [235, 399] width 164 height 20
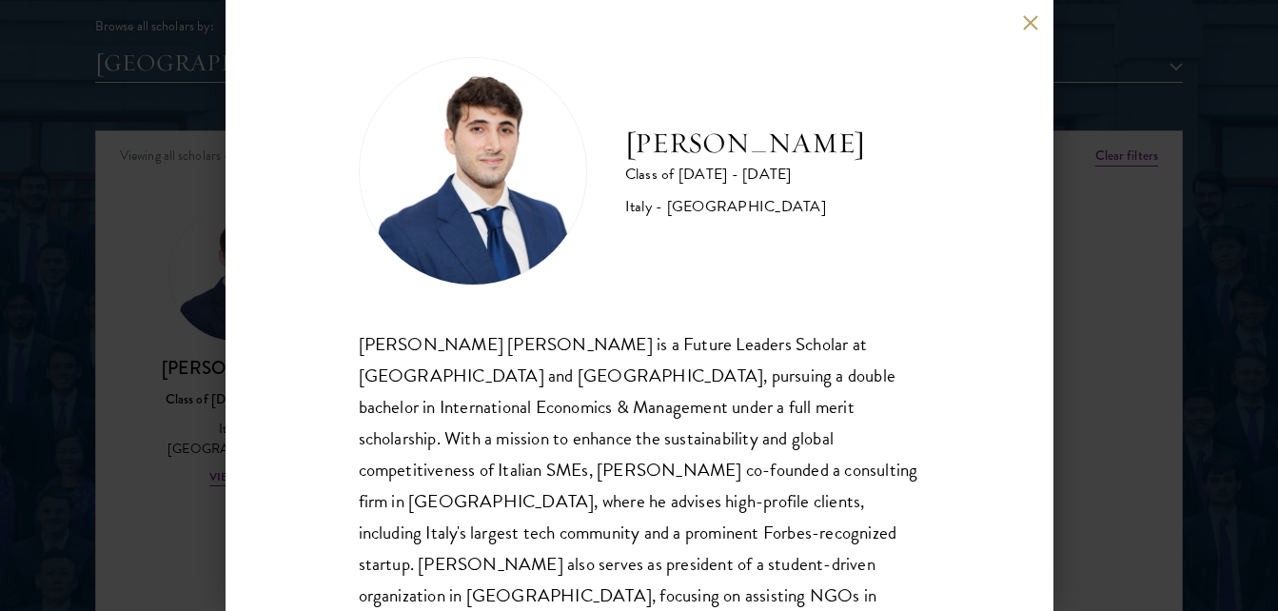
scroll to position [57, 0]
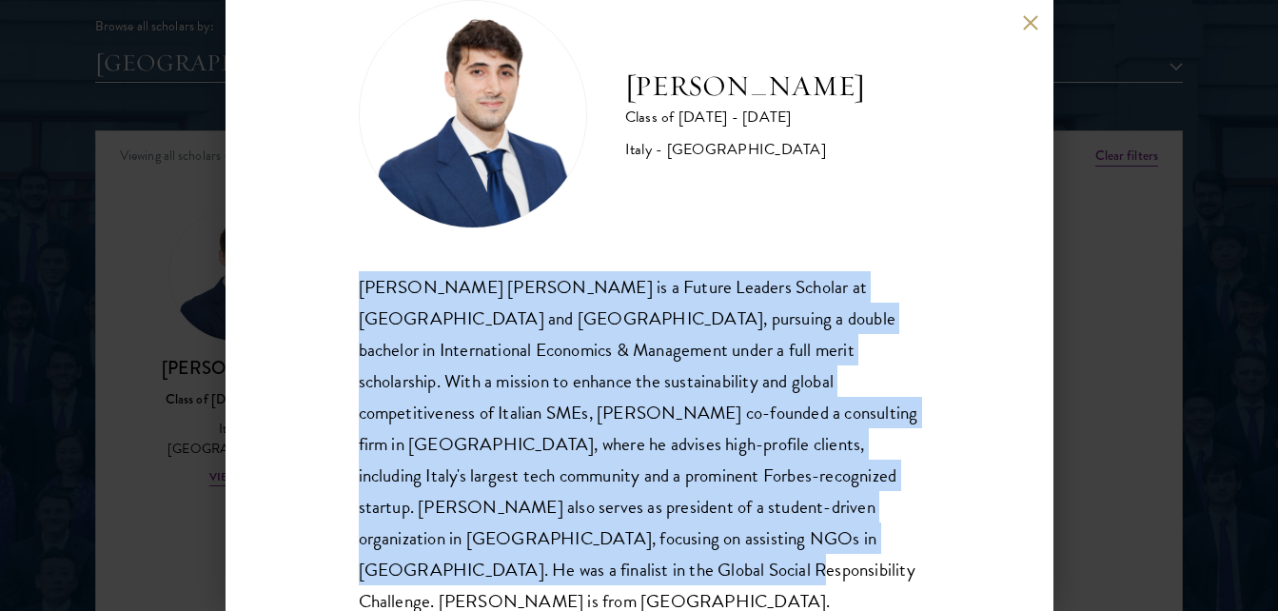
drag, startPoint x: 355, startPoint y: 290, endPoint x: 907, endPoint y: 556, distance: 612.5
click at [907, 556] on div "Federico Musso Class of 2025 - 2026 Italy - Bocconi University Federico Alessan…" at bounding box center [640, 305] width 828 height 611
copy div "Federico Alessandro Musso is a Future Leaders Scholar at Peking University and …"
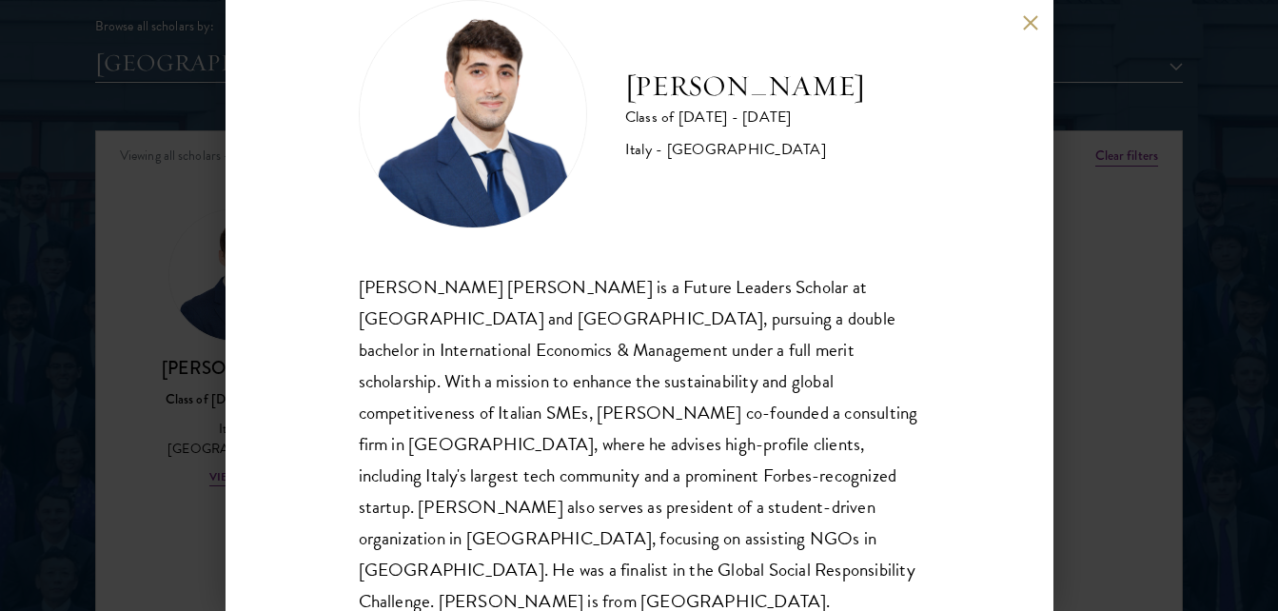
click at [96, 171] on div "Federico Musso Class of 2025 - 2026 Italy - Bocconi University Federico Alessan…" at bounding box center [639, 305] width 1278 height 611
